Goal: Navigation & Orientation: Find specific page/section

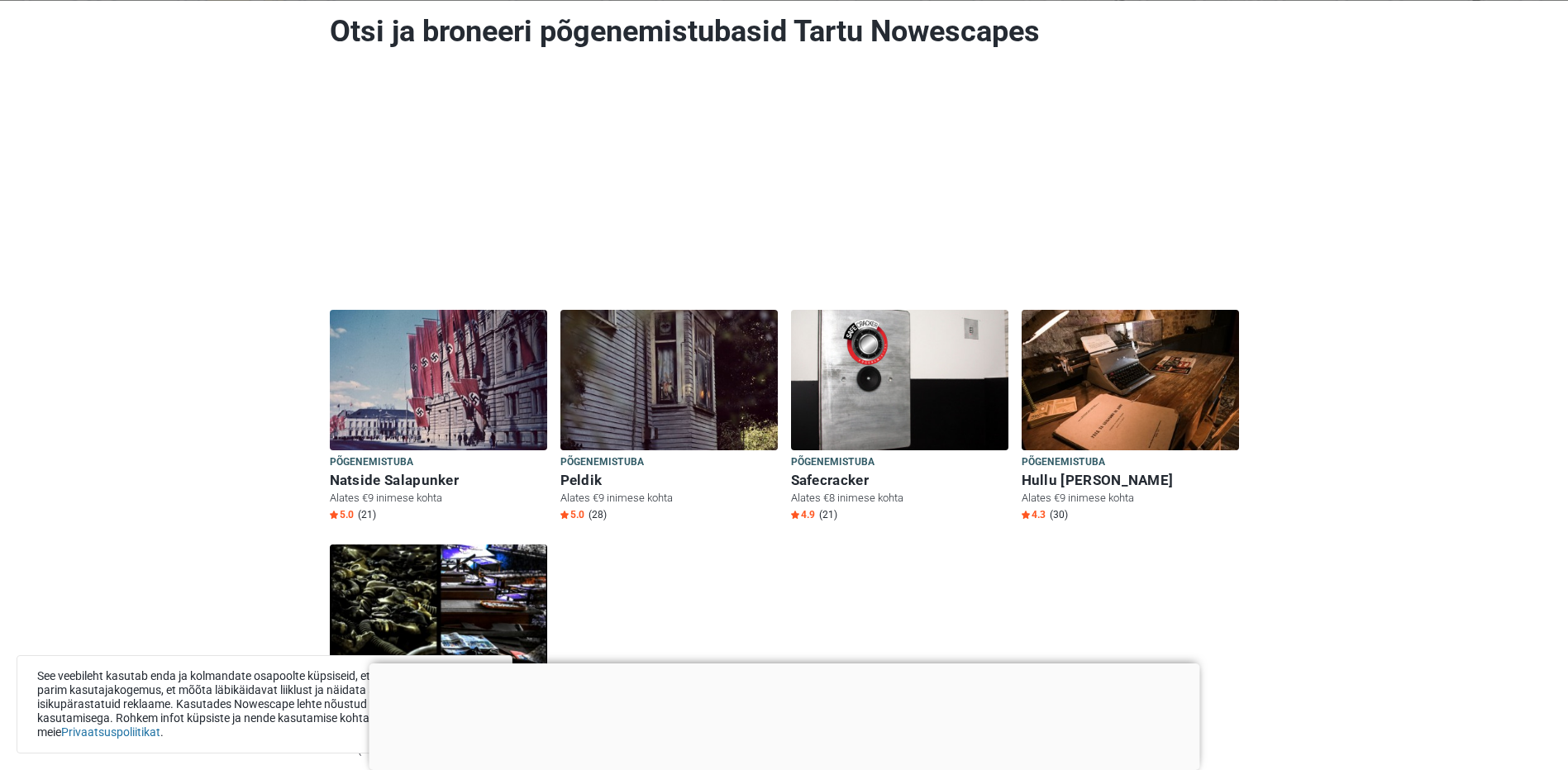
scroll to position [248, 0]
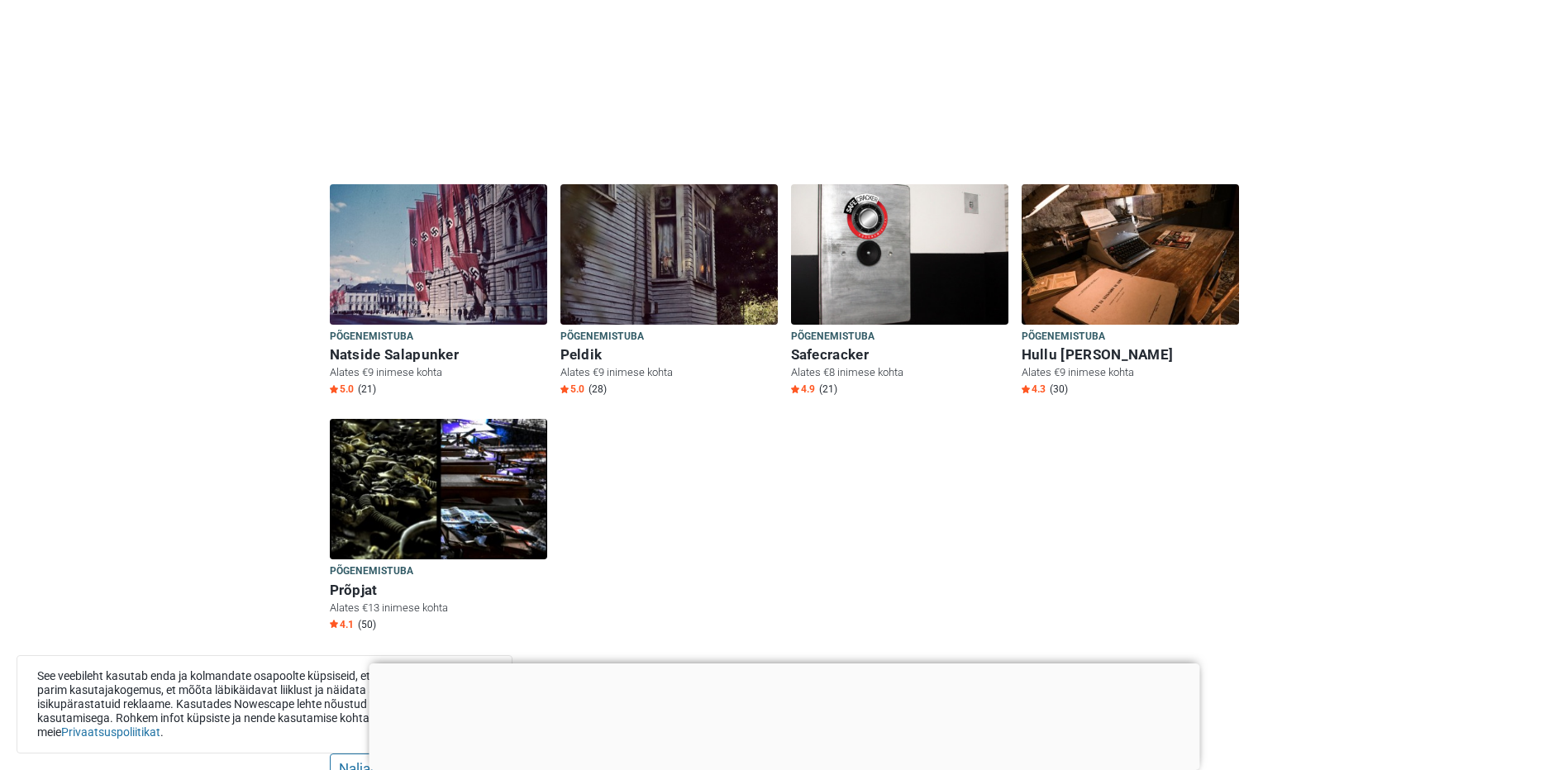
scroll to position [414, 0]
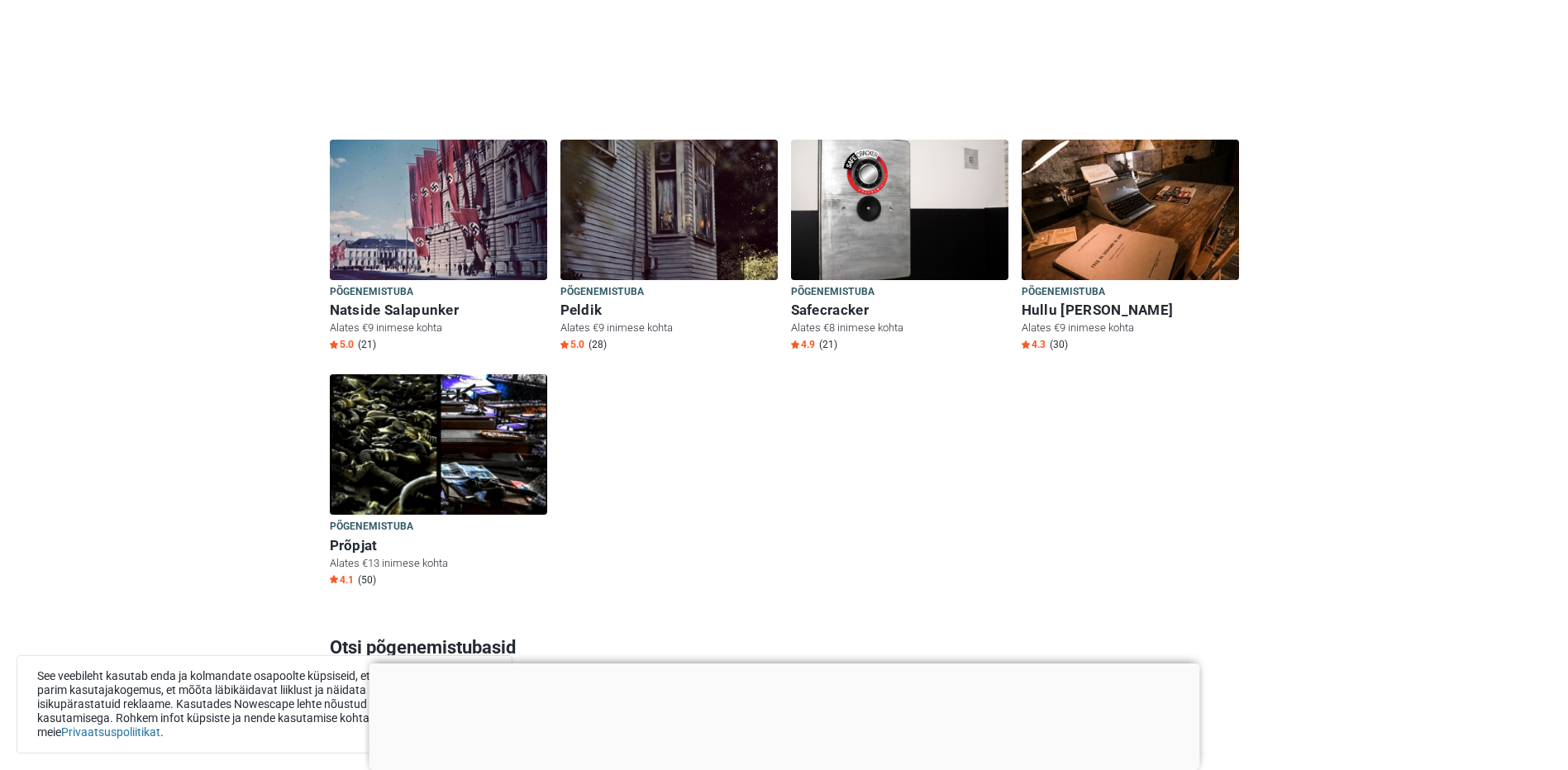
click at [789, 664] on div at bounding box center [784, 664] width 830 height 0
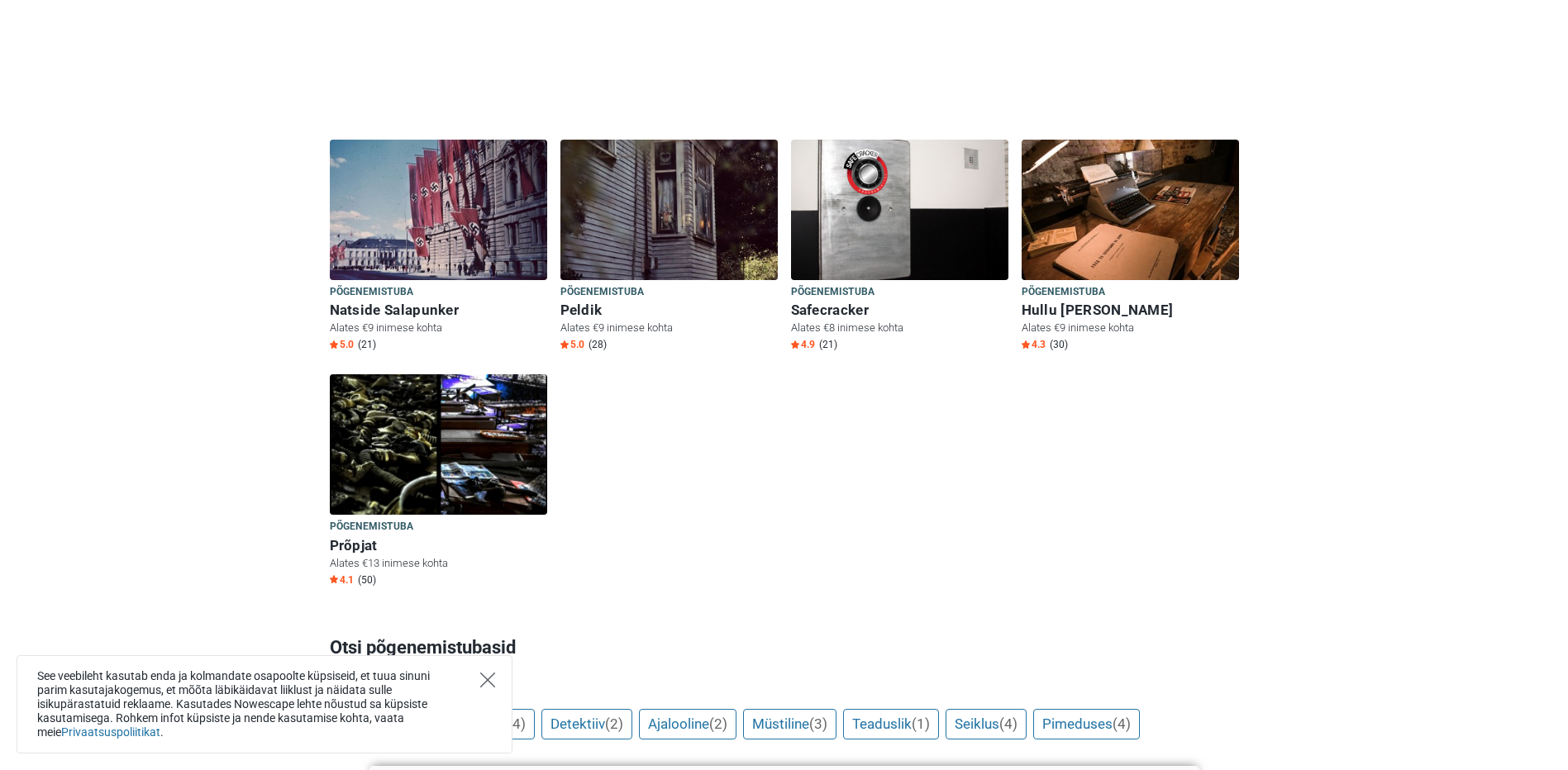
click at [486, 678] on icon "Close" at bounding box center [488, 680] width 15 height 15
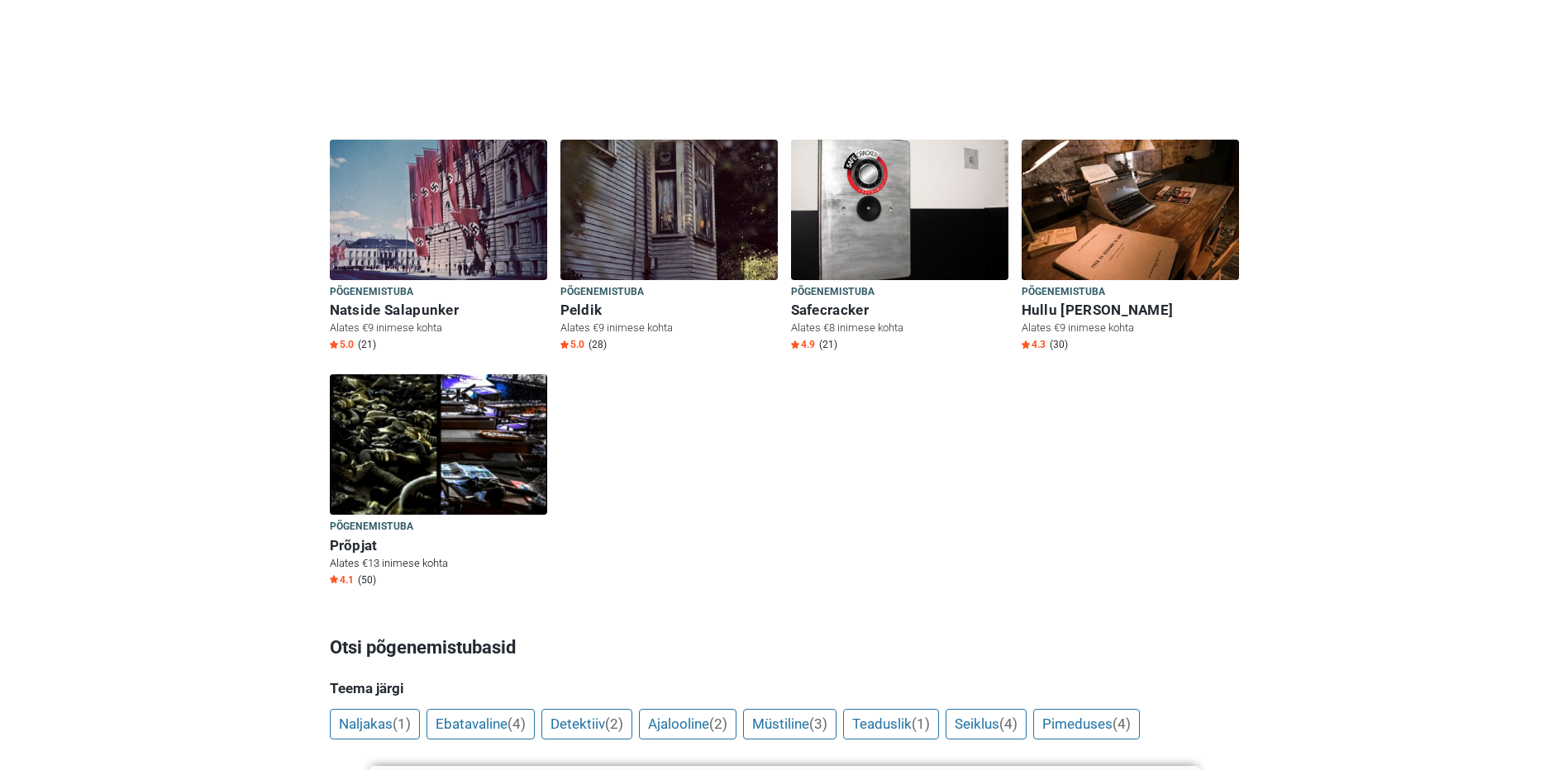
click at [395, 467] on img at bounding box center [438, 444] width 217 height 140
click at [590, 292] on span "Põgenemistuba" at bounding box center [602, 292] width 84 height 18
click at [353, 312] on h6 "Natside Salapunker" at bounding box center [438, 310] width 217 height 17
click at [836, 309] on h6 "Safecracker" at bounding box center [899, 310] width 217 height 17
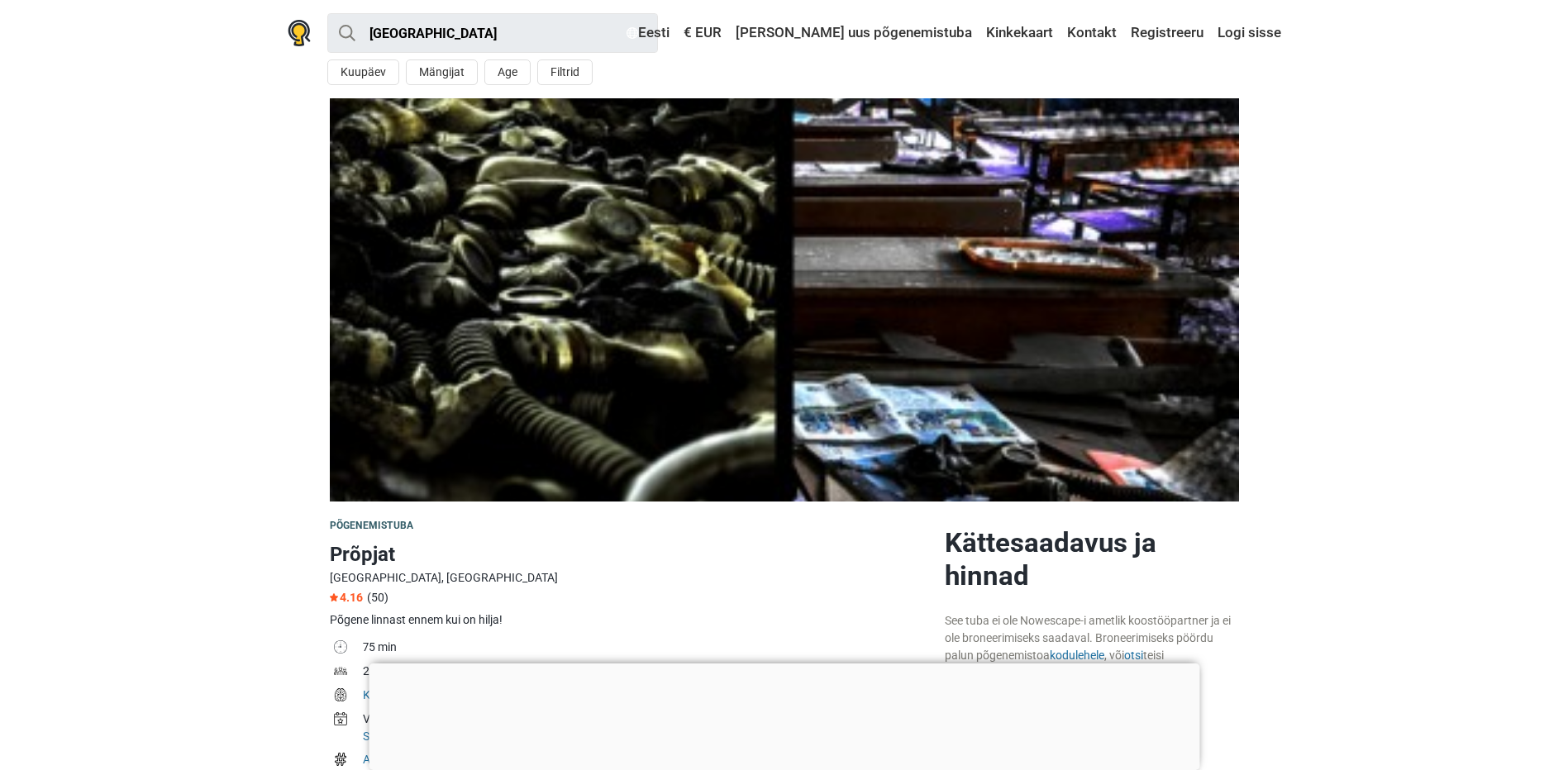
click at [789, 664] on div at bounding box center [784, 664] width 830 height 0
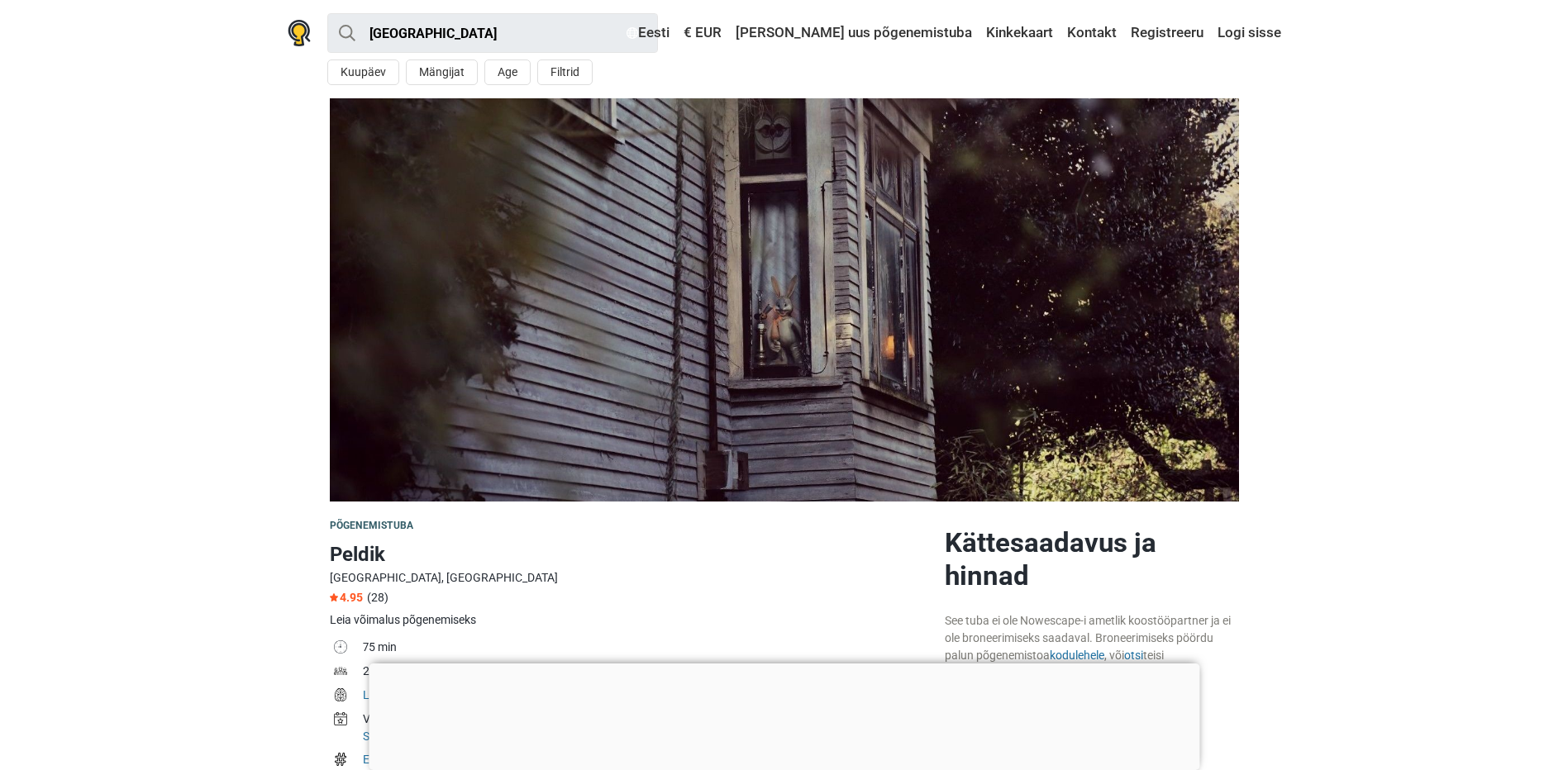
click at [786, 664] on div at bounding box center [784, 664] width 830 height 0
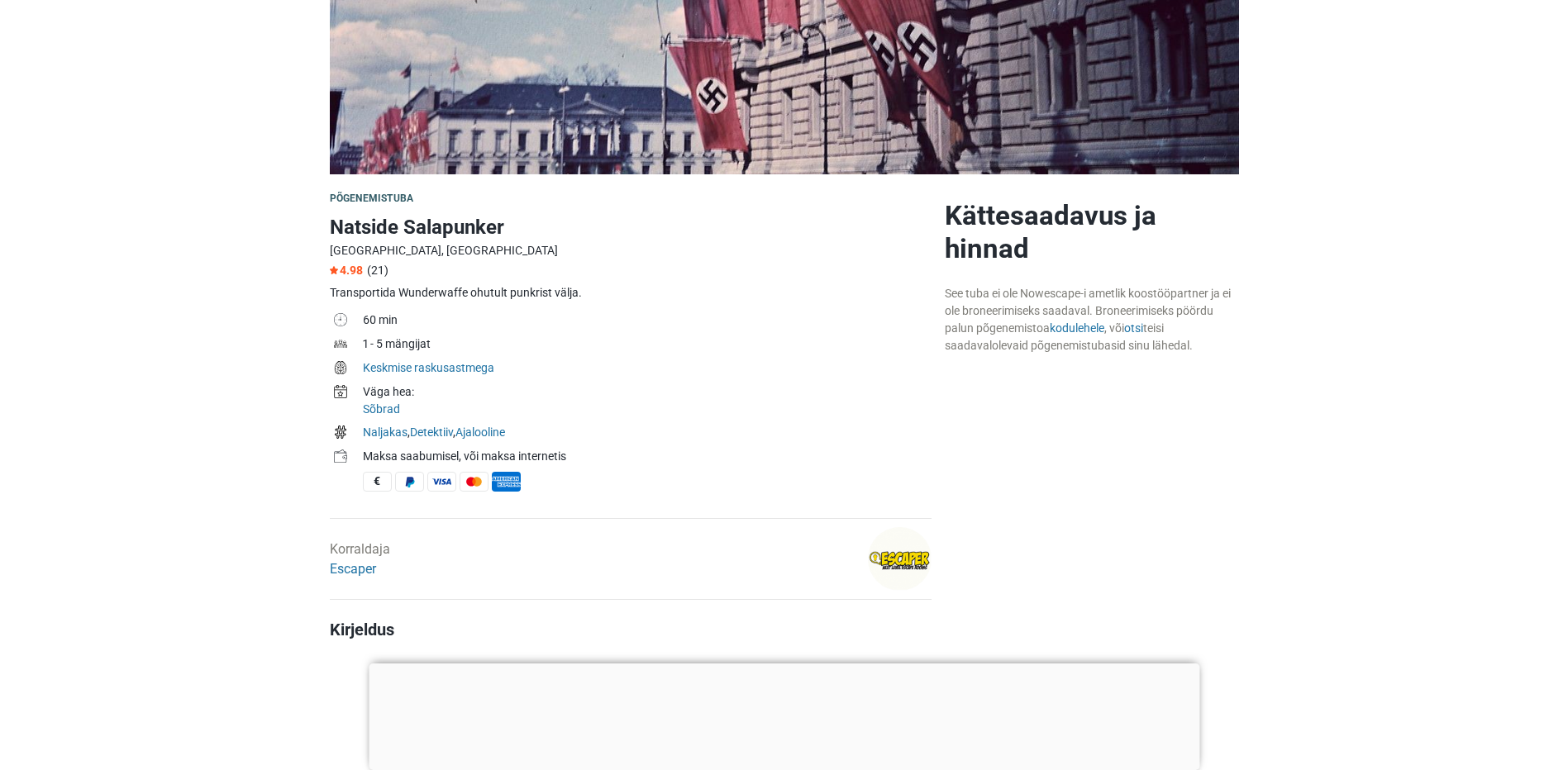
scroll to position [331, 0]
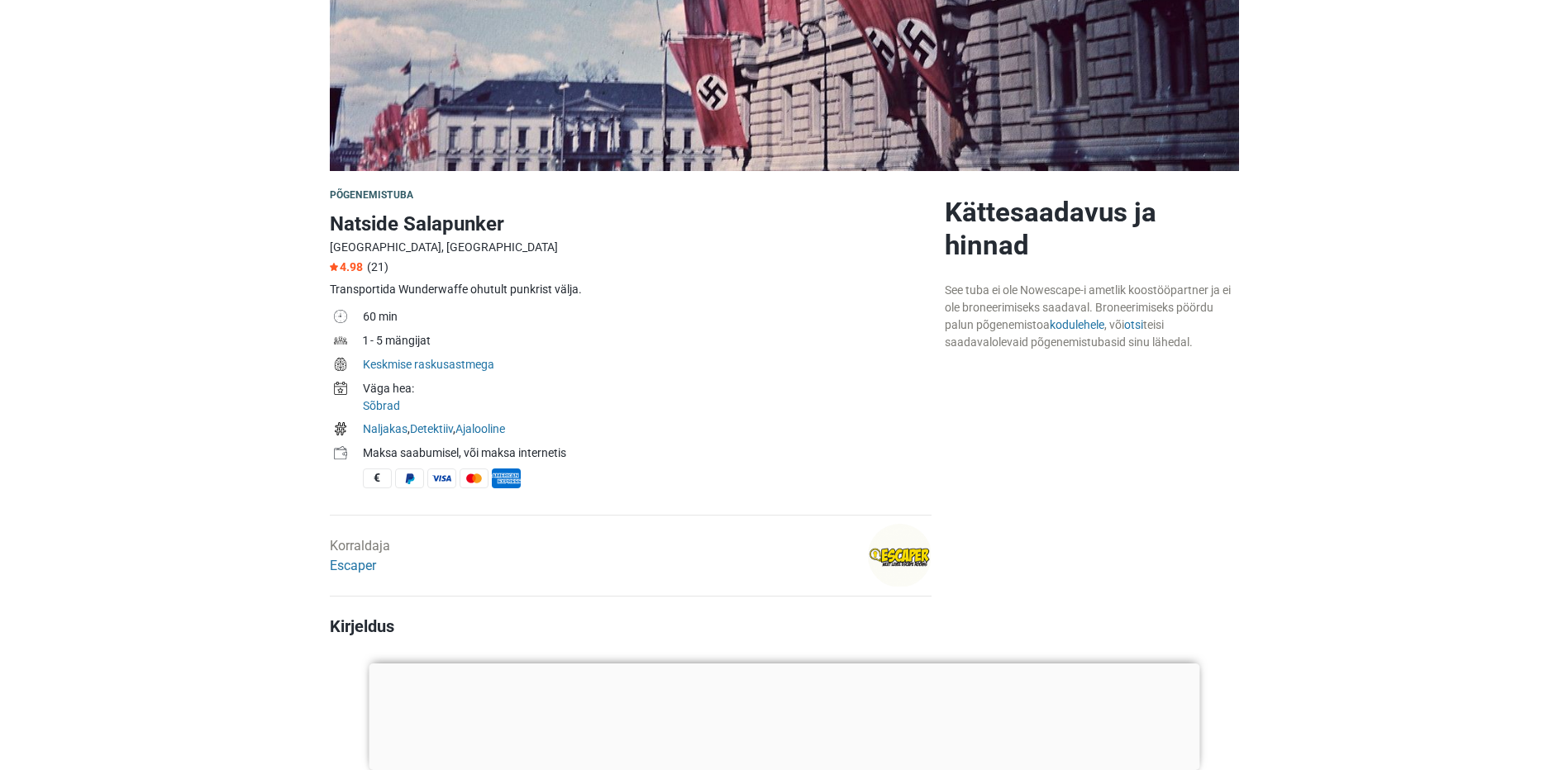
click at [780, 664] on div at bounding box center [784, 664] width 830 height 0
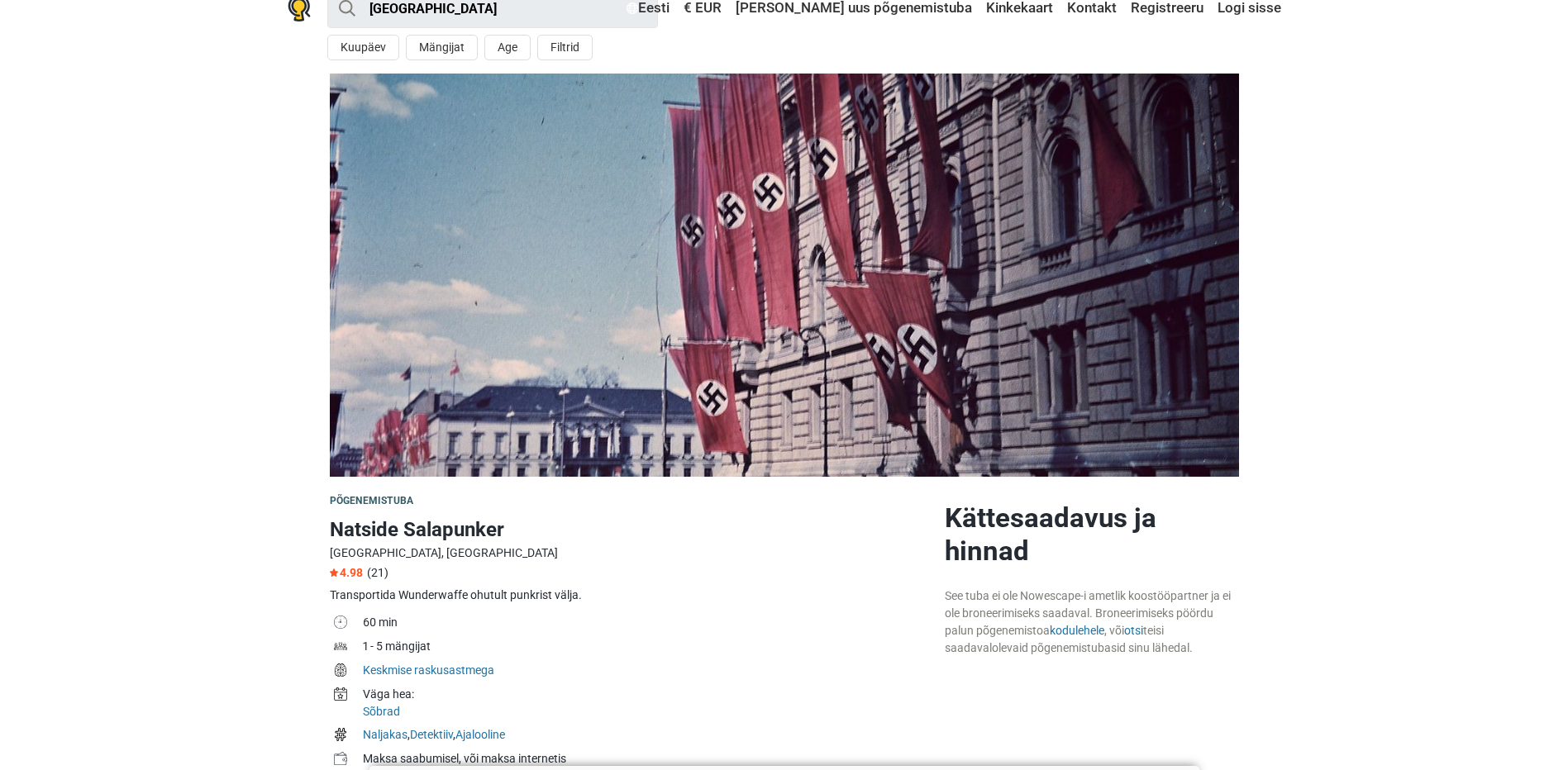
scroll to position [0, 0]
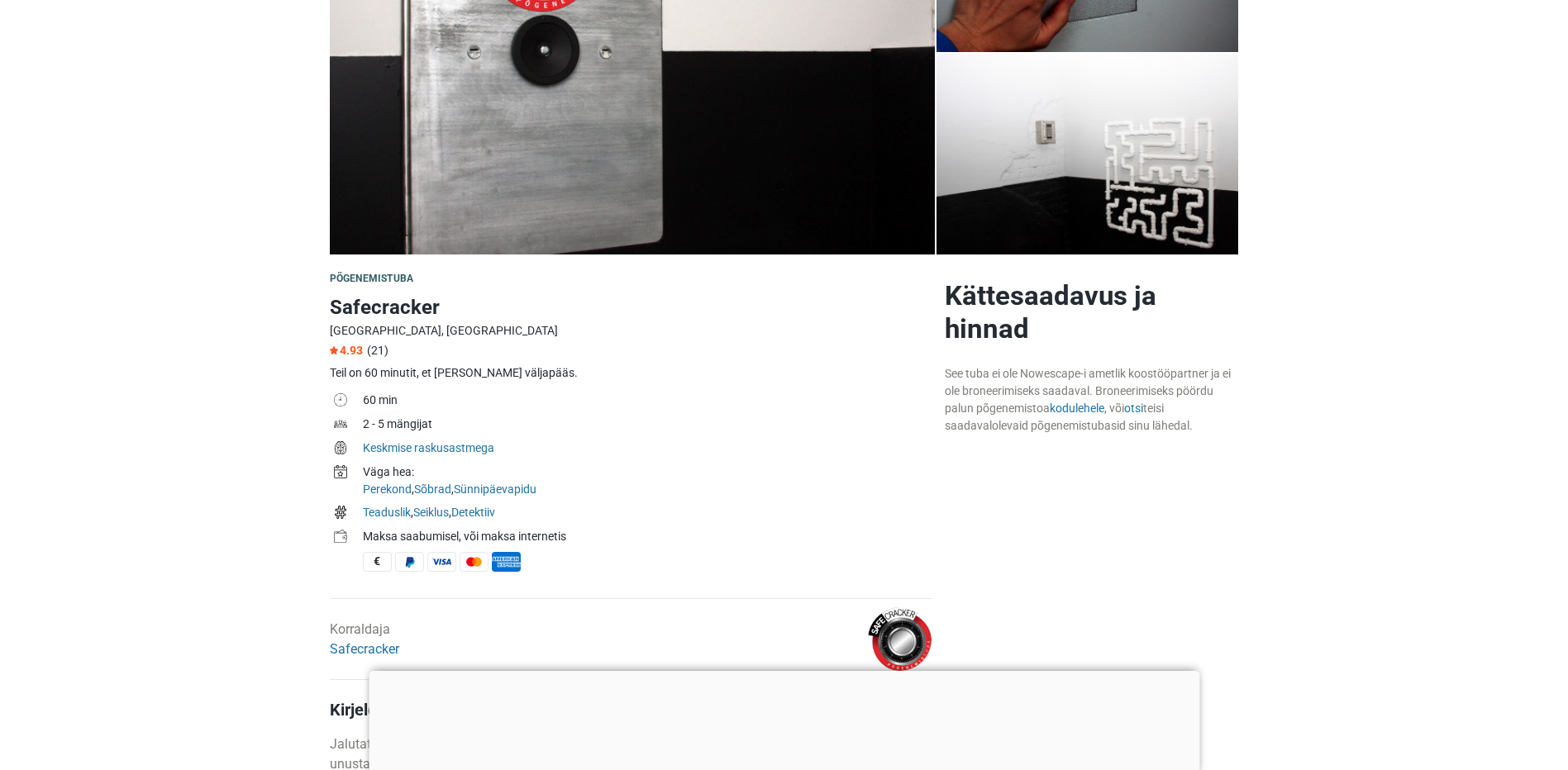
scroll to position [248, 0]
click at [790, 664] on div at bounding box center [784, 664] width 830 height 0
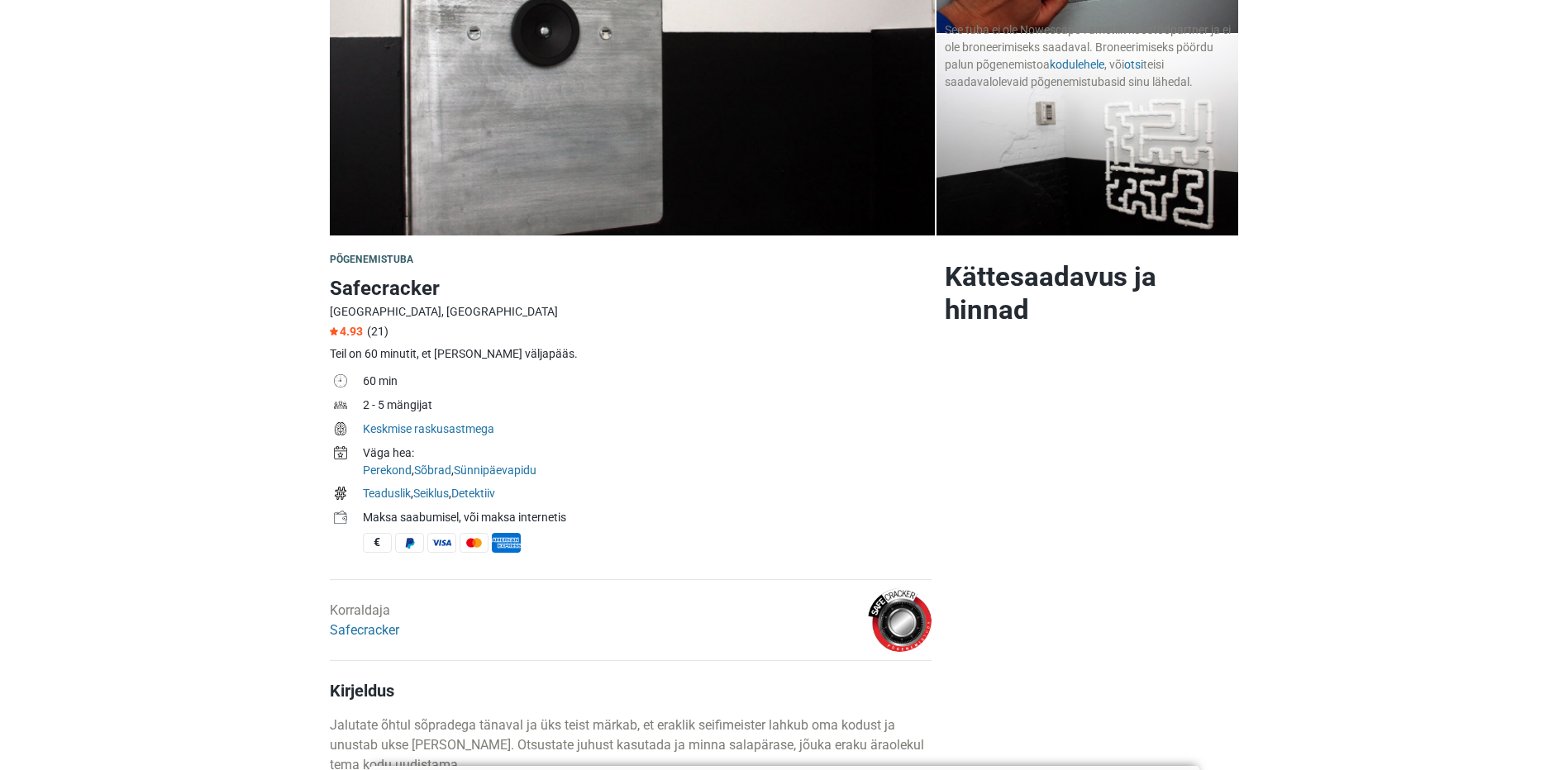
scroll to position [0, 0]
